Goal: Find specific page/section: Locate a particular part of the current website

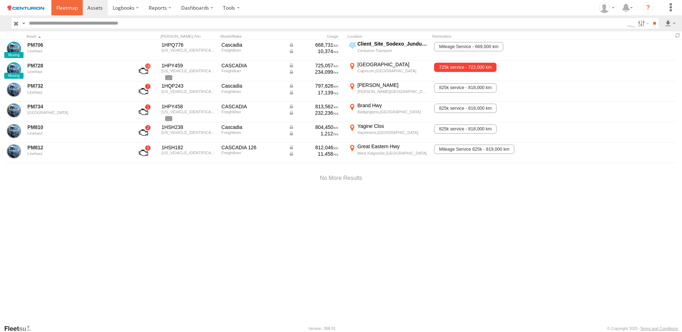
click at [66, 6] on span at bounding box center [66, 7] width 21 height 7
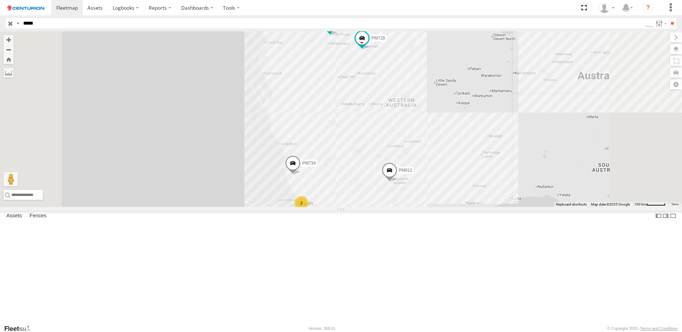
type input "*****"
click at [668, 18] on input "**" at bounding box center [672, 23] width 8 height 10
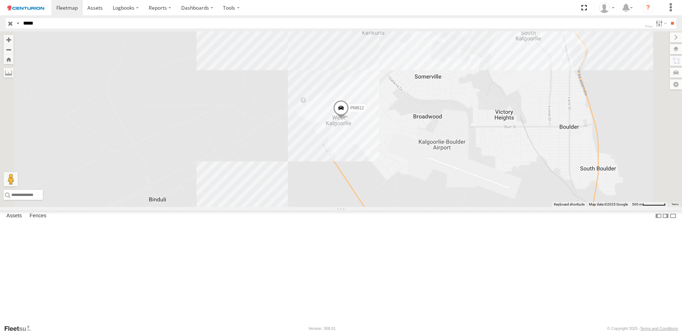
click at [349, 119] on span at bounding box center [341, 109] width 16 height 19
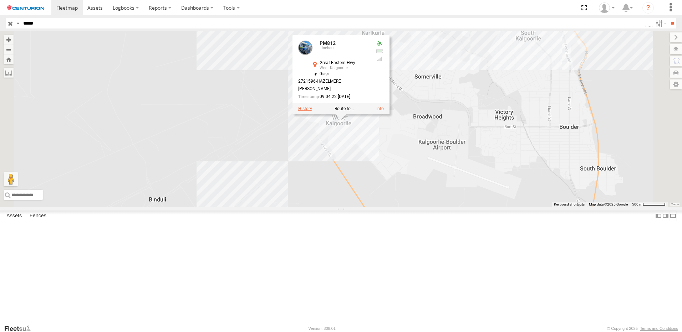
click at [312, 111] on label at bounding box center [305, 108] width 14 height 5
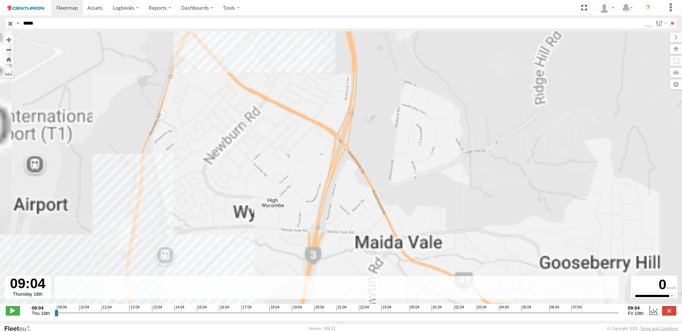
drag, startPoint x: 255, startPoint y: 107, endPoint x: 245, endPoint y: 215, distance: 108.9
click at [246, 215] on div "PM812 12:29 Thu 12:32 Thu 17:40 Thu 17:56 Thu 23:34 Thu 07:19 Fri" at bounding box center [341, 171] width 682 height 280
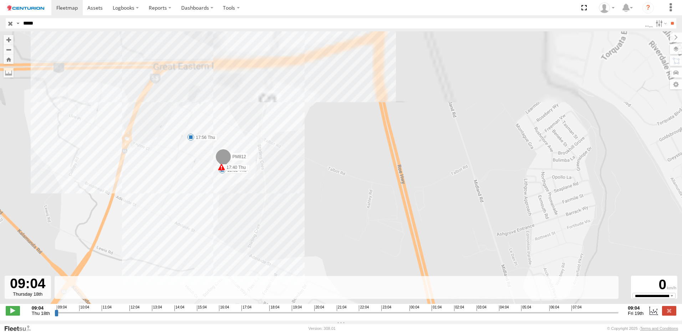
drag, startPoint x: 210, startPoint y: 121, endPoint x: 210, endPoint y: 265, distance: 144.8
click at [210, 265] on div "PM812 12:29 Thu 12:32 Thu 17:40 Thu 17:56 Thu 23:34 Thu 07:19 Fri" at bounding box center [341, 171] width 682 height 280
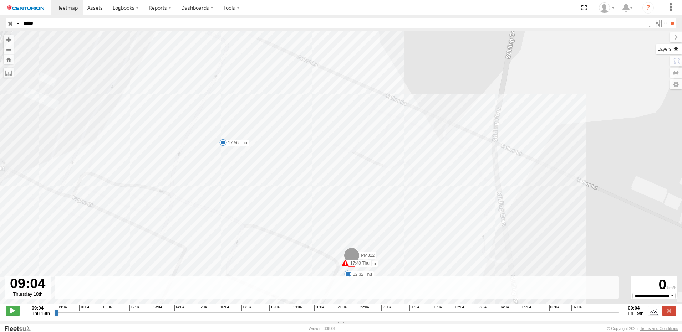
click at [678, 49] on label at bounding box center [669, 49] width 26 height 10
click at [0, 0] on span "Basemaps" at bounding box center [0, 0] width 0 height 0
click at [0, 0] on span "Satellite + Roadmap" at bounding box center [0, 0] width 0 height 0
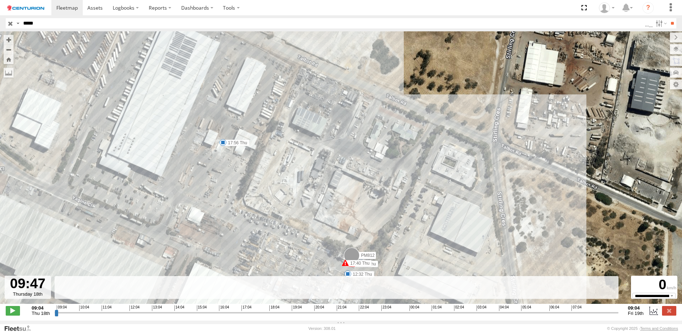
drag, startPoint x: 58, startPoint y: 315, endPoint x: 73, endPoint y: 315, distance: 15.0
click at [73, 315] on input "range" at bounding box center [337, 313] width 564 height 7
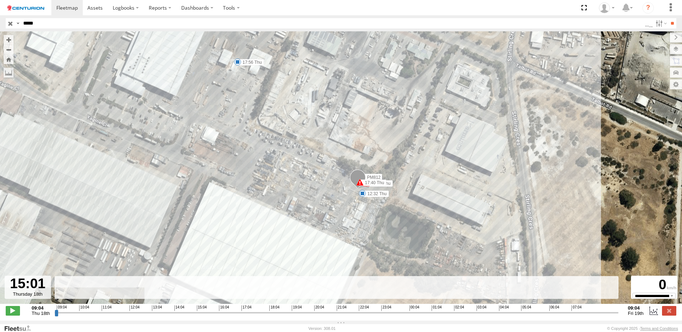
drag, startPoint x: 73, startPoint y: 315, endPoint x: 195, endPoint y: 319, distance: 122.4
click at [195, 316] on input "range" at bounding box center [337, 313] width 564 height 7
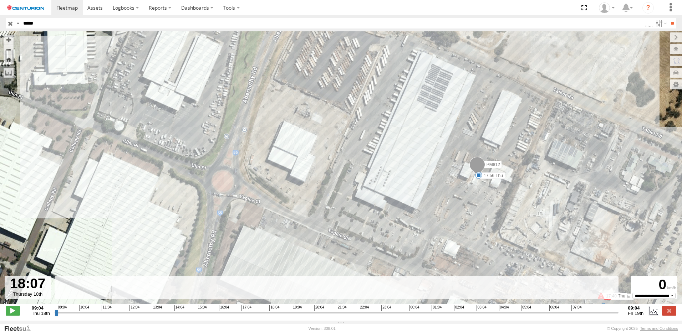
drag, startPoint x: 195, startPoint y: 319, endPoint x: 260, endPoint y: 306, distance: 66.2
type input "**********"
click at [267, 316] on input "range" at bounding box center [337, 313] width 564 height 7
click at [65, 7] on span at bounding box center [66, 7] width 21 height 7
